Goal: Task Accomplishment & Management: Manage account settings

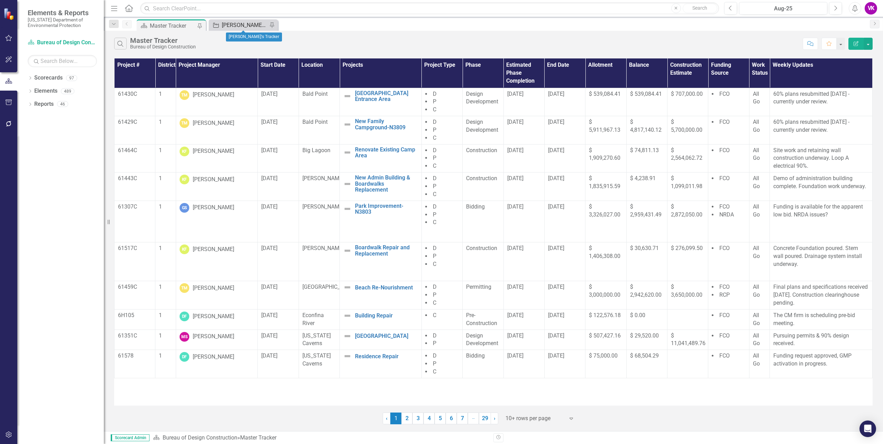
click at [235, 24] on div "[PERSON_NAME]'s Tracker" at bounding box center [245, 25] width 46 height 9
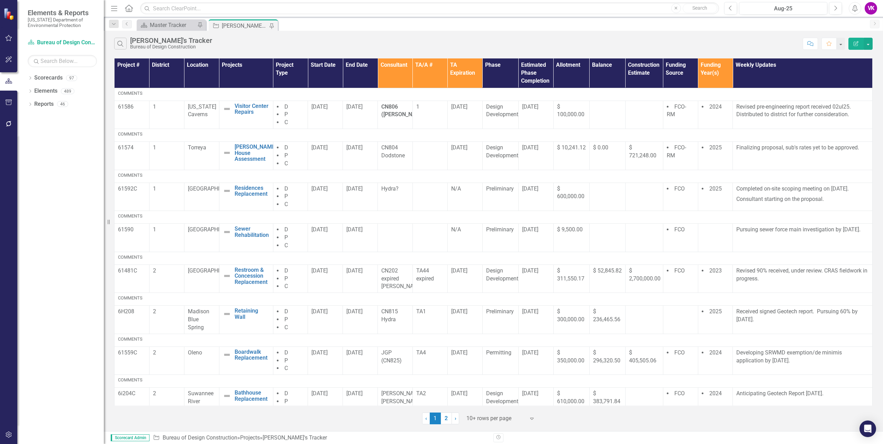
click at [446, 420] on link "2" at bounding box center [446, 419] width 11 height 12
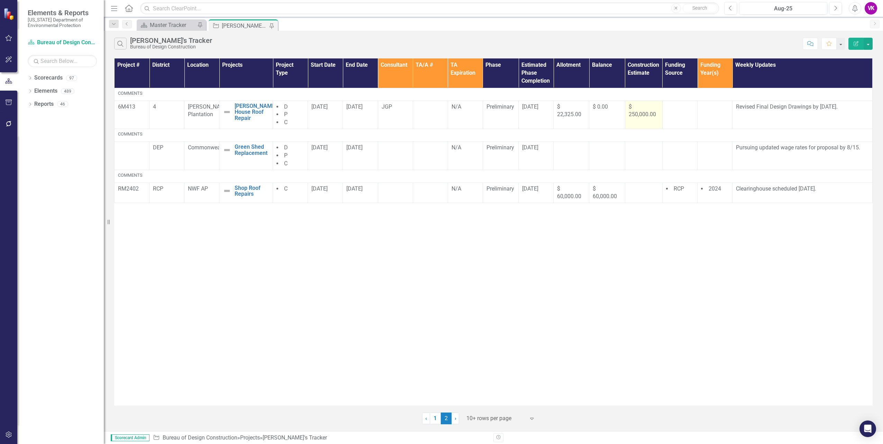
click at [645, 116] on span "$ 250,000.00" at bounding box center [642, 110] width 27 height 15
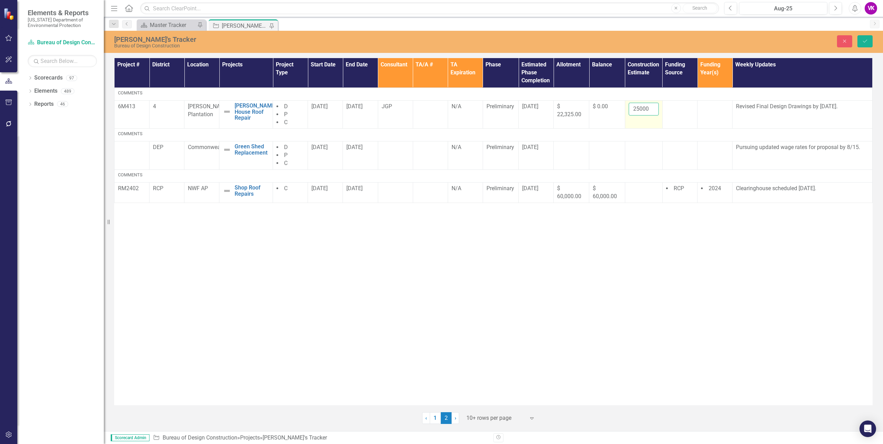
drag, startPoint x: 645, startPoint y: 116, endPoint x: 635, endPoint y: 109, distance: 12.7
click at [635, 109] on input "250000" at bounding box center [644, 109] width 30 height 13
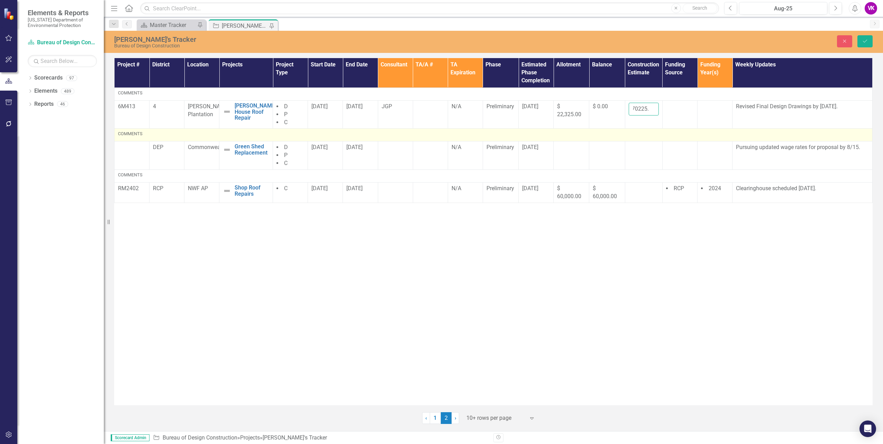
scroll to position [0, 8]
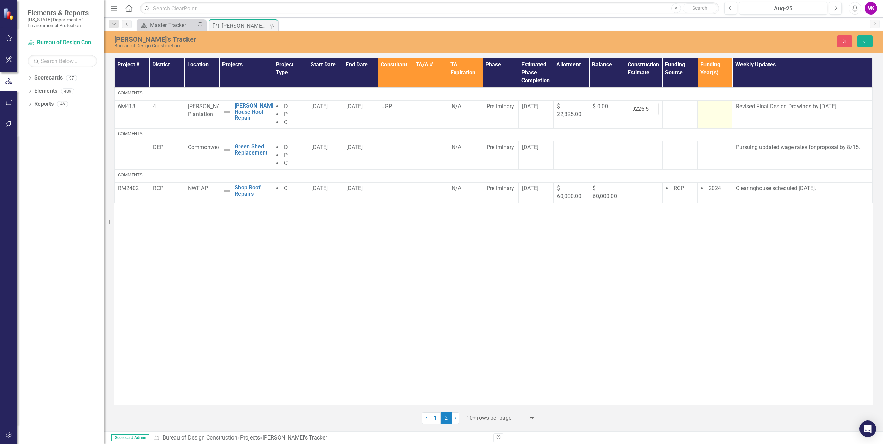
click at [716, 116] on td at bounding box center [714, 114] width 35 height 28
click at [651, 107] on input "170226.5" at bounding box center [644, 109] width 30 height 13
click at [651, 107] on input "170227.5" at bounding box center [644, 109] width 30 height 13
click at [651, 107] on input "170228.5" at bounding box center [644, 109] width 30 height 13
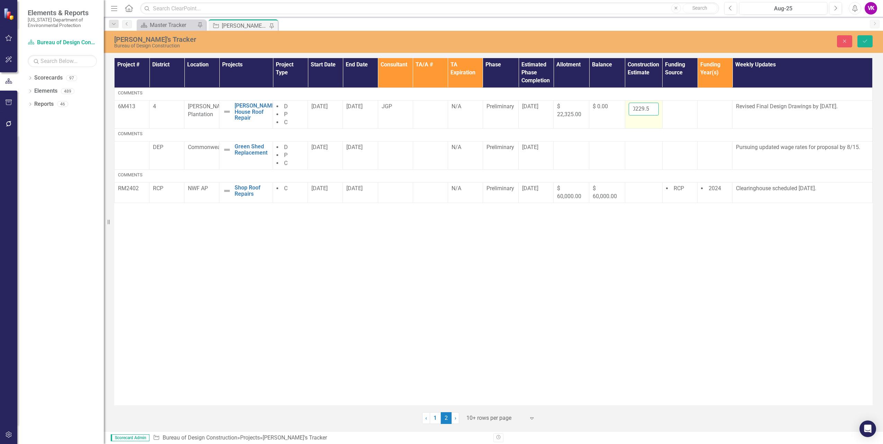
click at [651, 107] on input "170229.5" at bounding box center [644, 109] width 30 height 13
click at [652, 107] on input "170267.5" at bounding box center [644, 109] width 30 height 13
click at [632, 108] on input "170267.5" at bounding box center [644, 109] width 30 height 13
click at [637, 110] on input "170267.5" at bounding box center [644, 109] width 30 height 13
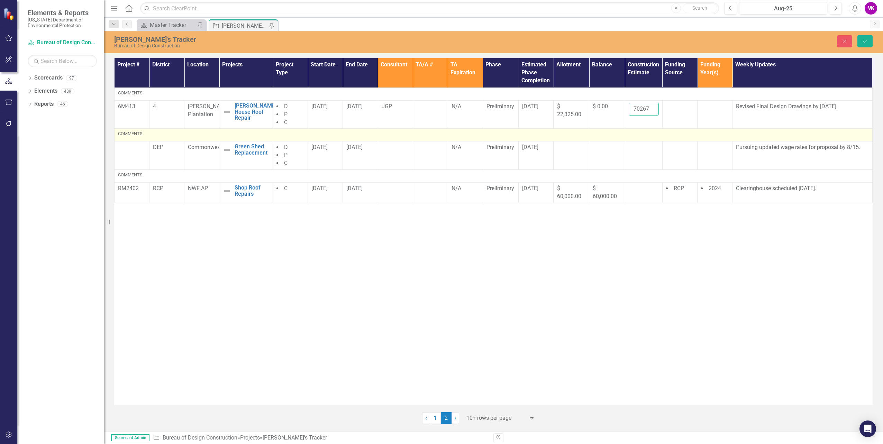
scroll to position [0, 0]
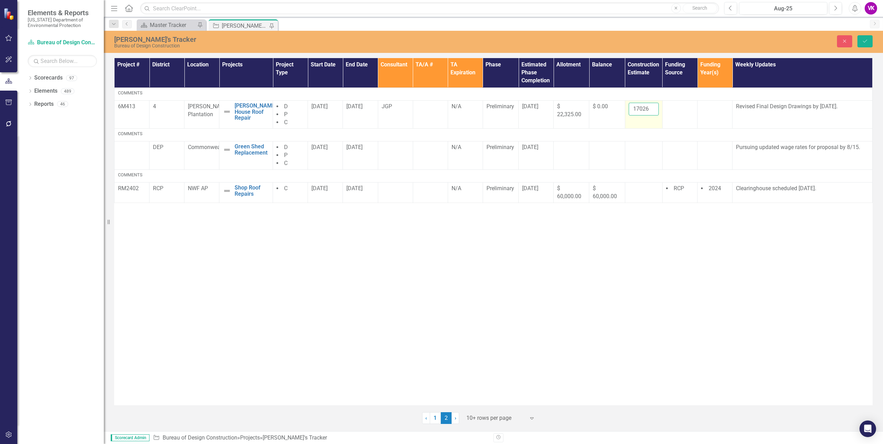
click at [652, 107] on input "170268.5" at bounding box center [644, 109] width 30 height 13
click at [651, 111] on input "170267.5" at bounding box center [644, 109] width 30 height 13
click at [678, 116] on td at bounding box center [679, 114] width 35 height 28
click at [652, 107] on input "170268.5" at bounding box center [644, 109] width 30 height 13
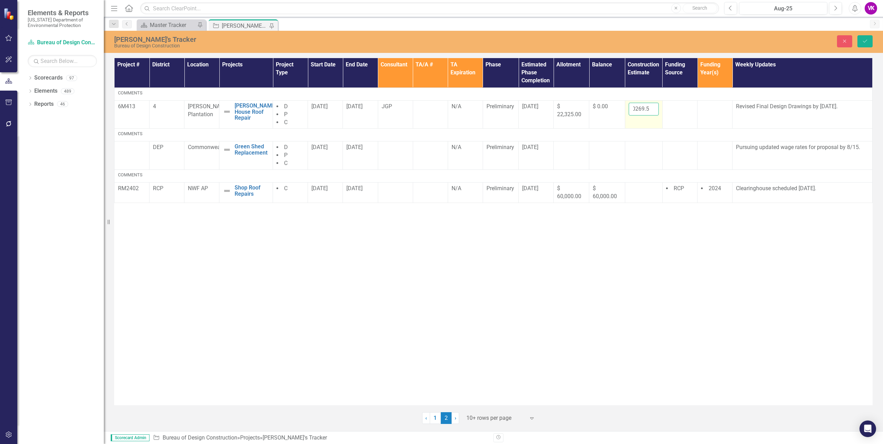
click at [652, 107] on input "170269.5" at bounding box center [644, 109] width 30 height 13
click at [653, 107] on input "170270.5" at bounding box center [644, 109] width 30 height 13
click at [653, 107] on input "170271.5" at bounding box center [644, 109] width 30 height 13
click at [653, 107] on input "170272.5" at bounding box center [644, 109] width 30 height 13
click at [653, 107] on input "170273.5" at bounding box center [644, 109] width 30 height 13
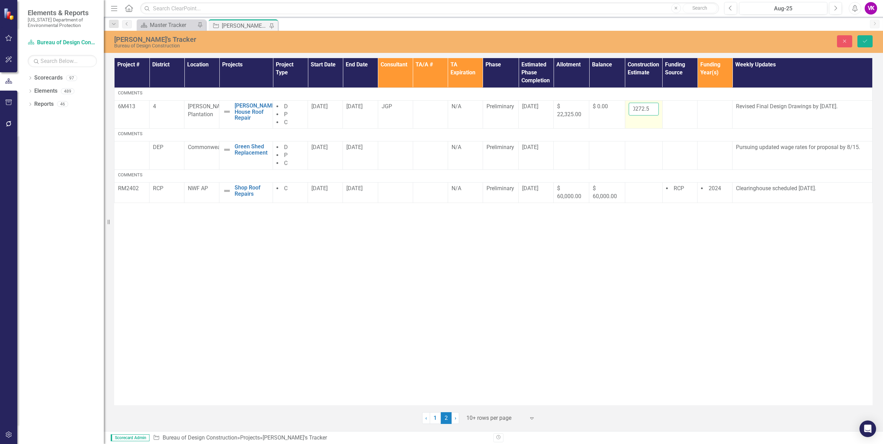
click at [651, 110] on input "170272.5" at bounding box center [644, 109] width 30 height 13
click at [651, 110] on input "170271.5" at bounding box center [644, 109] width 30 height 13
click at [651, 110] on input "170270.5" at bounding box center [644, 109] width 30 height 13
click at [651, 110] on input "170269.5" at bounding box center [644, 109] width 30 height 13
click at [680, 114] on td at bounding box center [679, 114] width 35 height 28
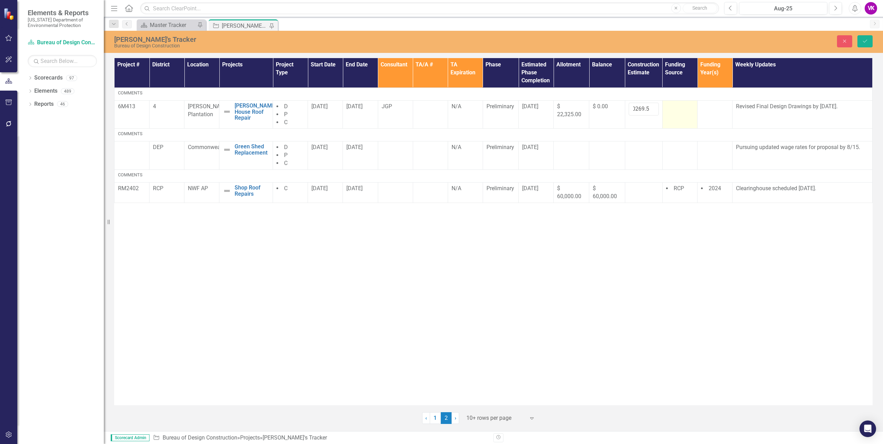
scroll to position [0, 0]
click at [602, 119] on td "$ 0.00" at bounding box center [607, 114] width 36 height 28
click at [651, 110] on input "170268.5" at bounding box center [644, 109] width 30 height 13
click at [651, 110] on input "170267.5" at bounding box center [644, 109] width 30 height 13
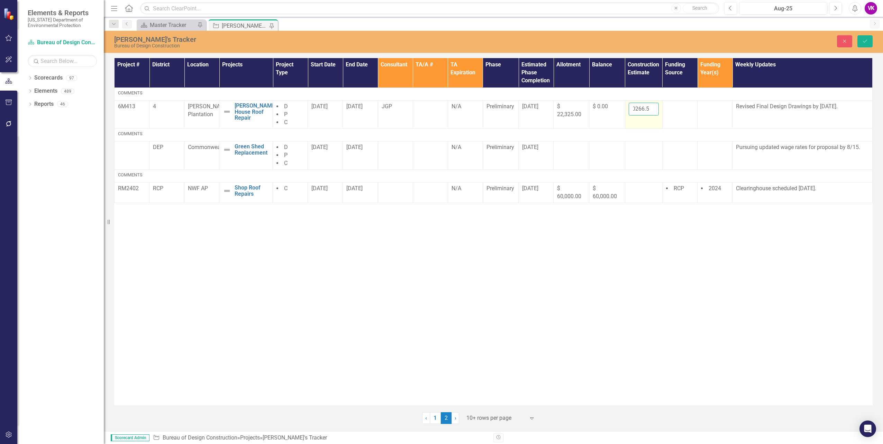
click at [651, 110] on input "170266.5" at bounding box center [644, 109] width 30 height 13
click at [651, 110] on input "170265.5" at bounding box center [644, 109] width 30 height 13
click at [651, 110] on input "170264.5" at bounding box center [644, 109] width 30 height 13
click at [651, 110] on input "170263.5" at bounding box center [644, 109] width 30 height 13
click at [652, 110] on input "170252.5" at bounding box center [644, 109] width 30 height 13
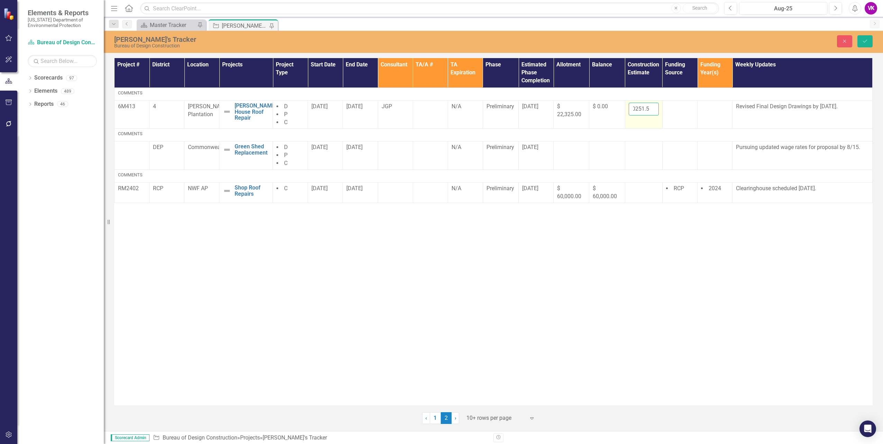
click at [652, 110] on input "170251.5" at bounding box center [644, 109] width 30 height 13
click at [652, 110] on input "170250.5" at bounding box center [644, 109] width 30 height 13
click at [683, 113] on td at bounding box center [679, 114] width 35 height 28
click at [645, 108] on input "170250.5" at bounding box center [644, 109] width 30 height 13
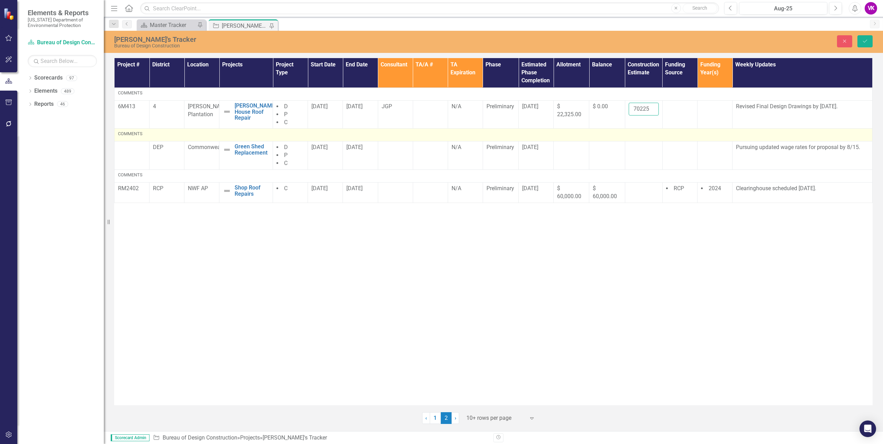
scroll to position [0, 6]
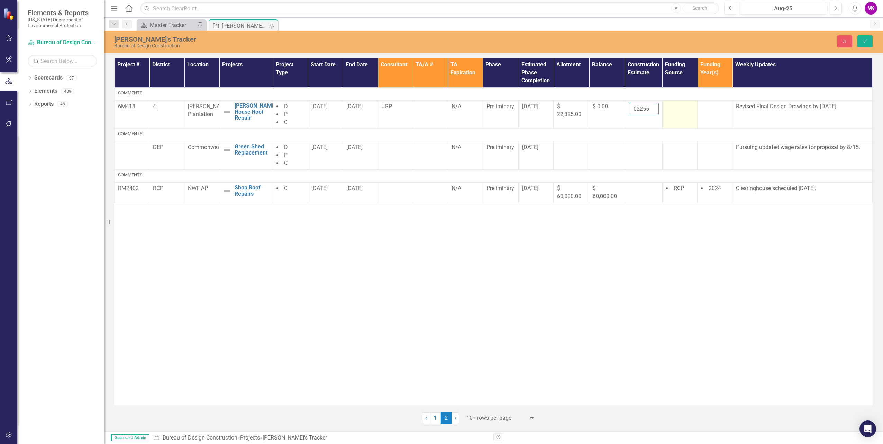
type input "1702255"
click at [684, 116] on td at bounding box center [679, 114] width 35 height 28
click at [737, 106] on p "Revised Final Design Drawings by [DATE]." at bounding box center [802, 107] width 133 height 8
click at [737, 107] on p "Revised Final Design Drawings by [DATE]." at bounding box center [802, 107] width 133 height 8
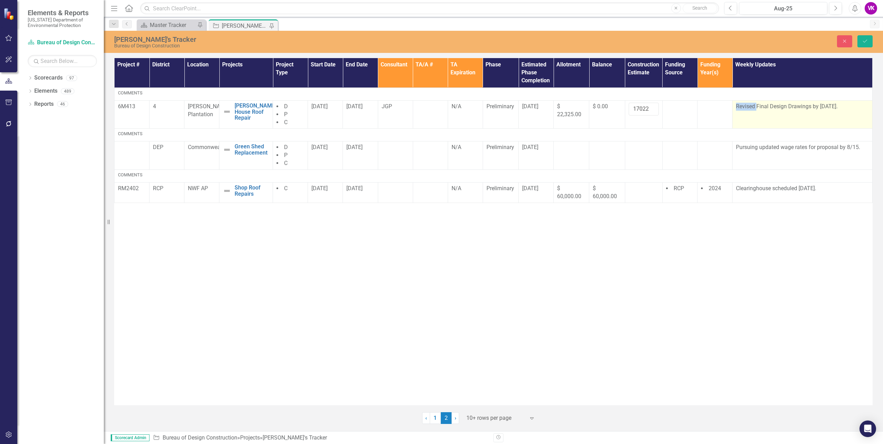
click at [737, 107] on p "Revised Final Design Drawings by [DATE]." at bounding box center [802, 107] width 133 height 8
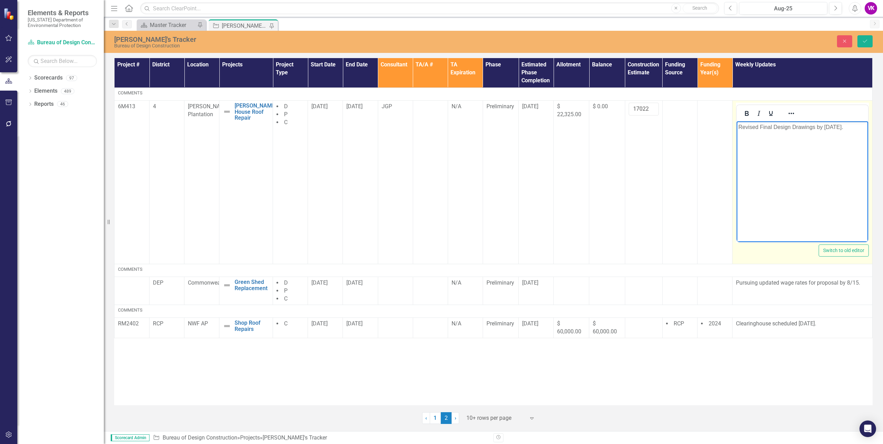
click at [740, 126] on p "Revised Final Design Drawings by [DATE]." at bounding box center [802, 127] width 128 height 8
click at [865, 42] on icon "submit" at bounding box center [865, 41] width 4 height 3
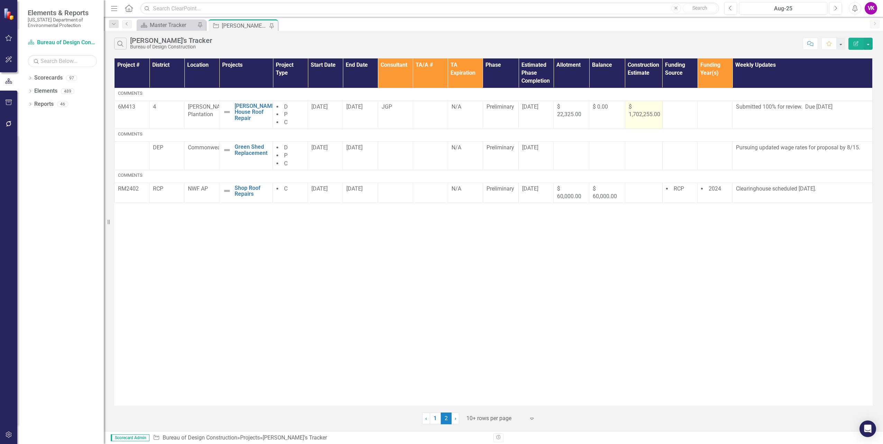
click at [641, 115] on span "$ 1,702,255.00" at bounding box center [644, 110] width 31 height 15
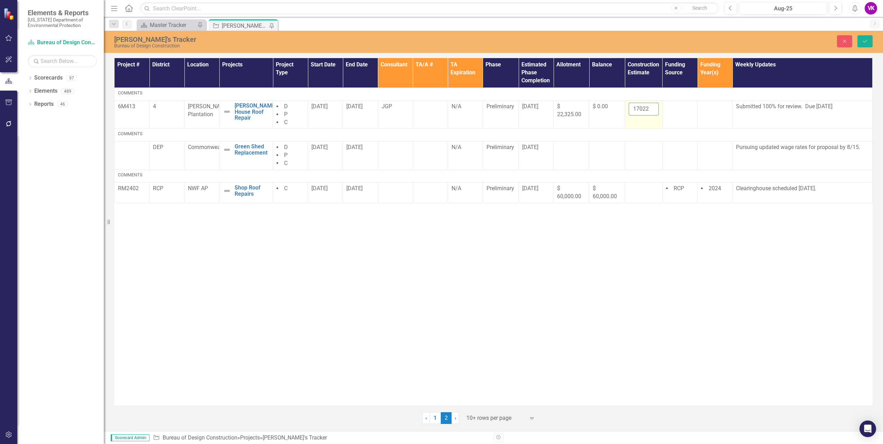
drag, startPoint x: 641, startPoint y: 115, endPoint x: 632, endPoint y: 110, distance: 9.6
click at [632, 110] on input "1702255" at bounding box center [644, 109] width 30 height 13
type input "170225"
click at [676, 112] on td at bounding box center [679, 114] width 35 height 28
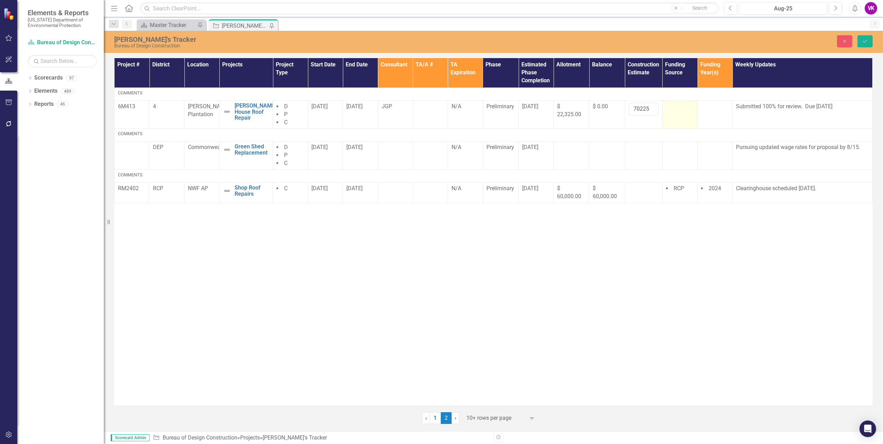
scroll to position [0, 0]
click at [783, 114] on td "Submitted 100% for review. Due [DATE]" at bounding box center [802, 114] width 140 height 28
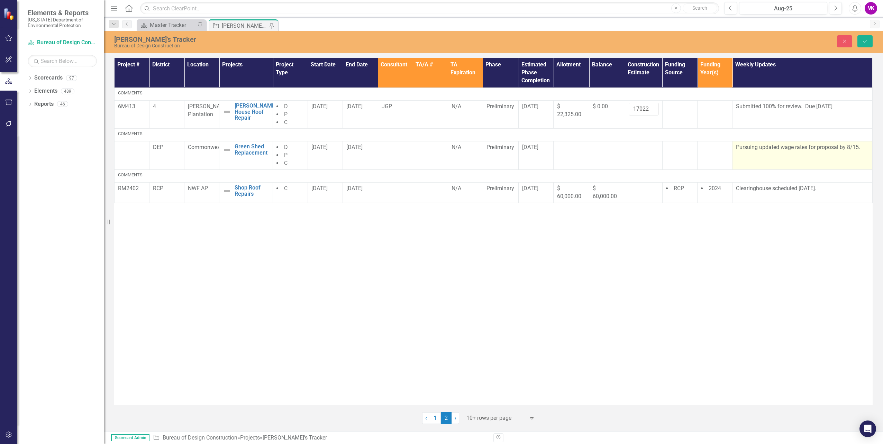
click at [738, 146] on p "Pursuing updated wage rates for proposal by 8/15." at bounding box center [802, 148] width 133 height 8
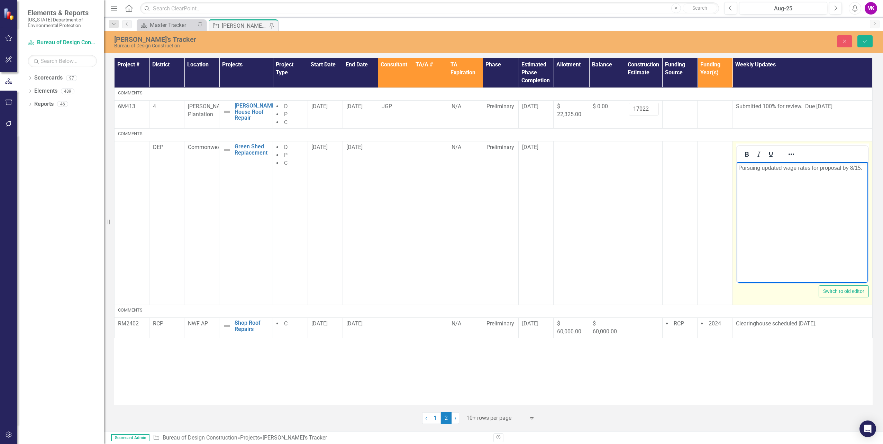
click at [738, 167] on p "Pursuing updated wage rates for proposal by 8/15." at bounding box center [802, 168] width 128 height 8
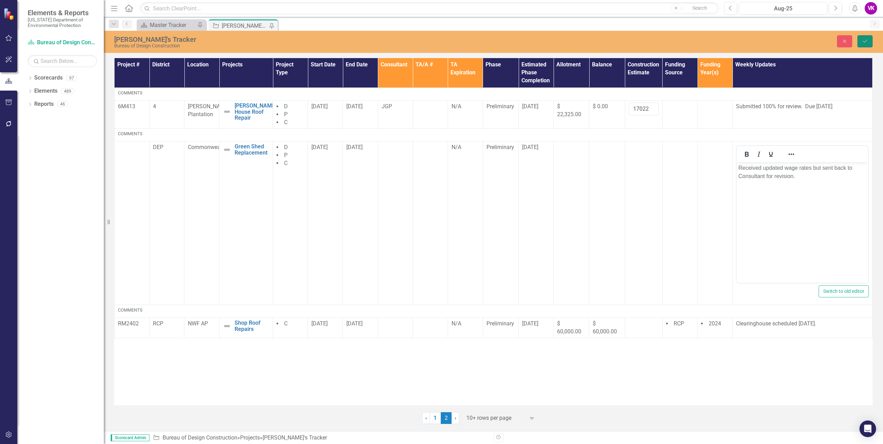
click at [863, 42] on icon "Save" at bounding box center [865, 41] width 6 height 5
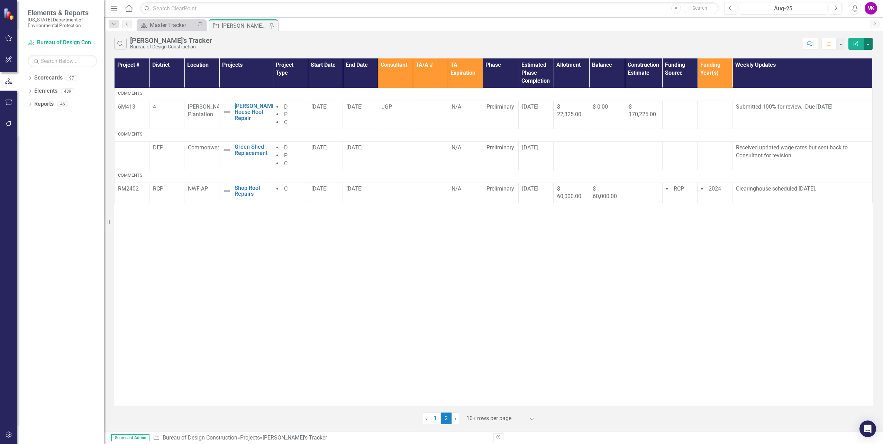
click at [868, 44] on button "button" at bounding box center [868, 44] width 9 height 12
click at [848, 70] on link "PDF Export to PDF" at bounding box center [845, 70] width 55 height 13
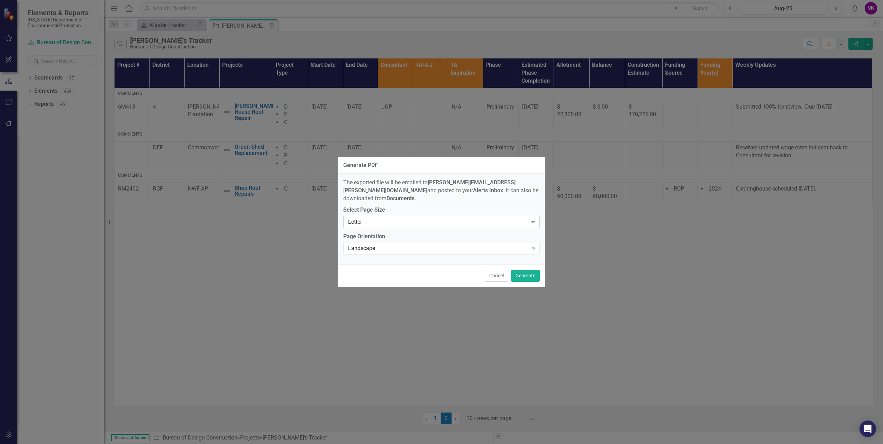
click at [534, 219] on icon "Expand" at bounding box center [533, 222] width 7 height 6
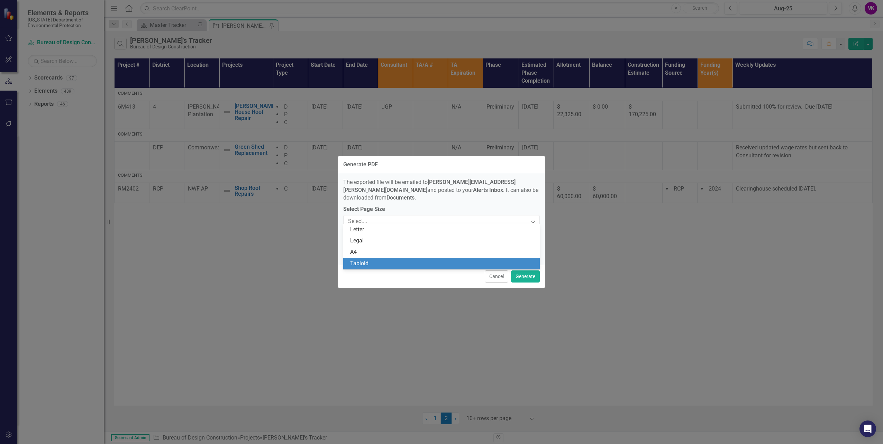
click at [366, 263] on div "Tabloid" at bounding box center [442, 264] width 185 height 8
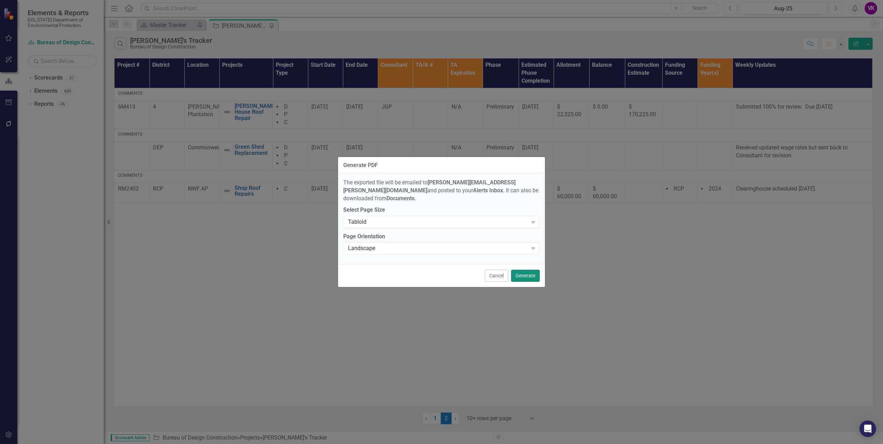
click at [524, 272] on button "Generate" at bounding box center [525, 276] width 29 height 12
